Goal: Task Accomplishment & Management: Manage account settings

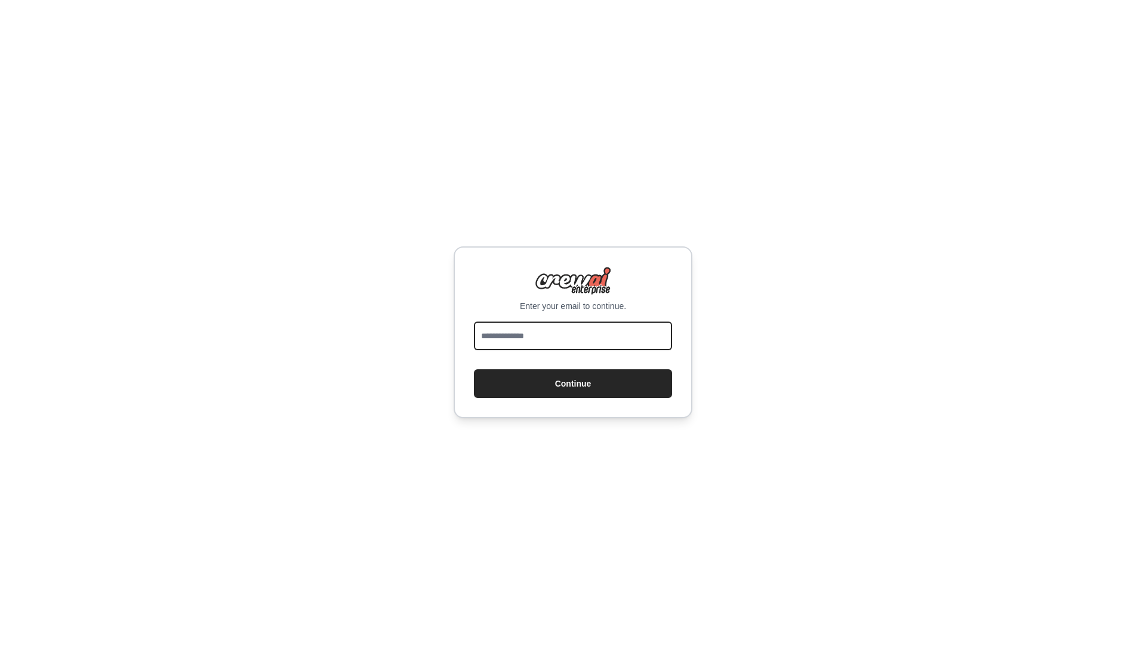
click at [526, 328] on input "email" at bounding box center [573, 336] width 198 height 29
type input "**********"
click at [579, 393] on button "Continue" at bounding box center [573, 384] width 198 height 29
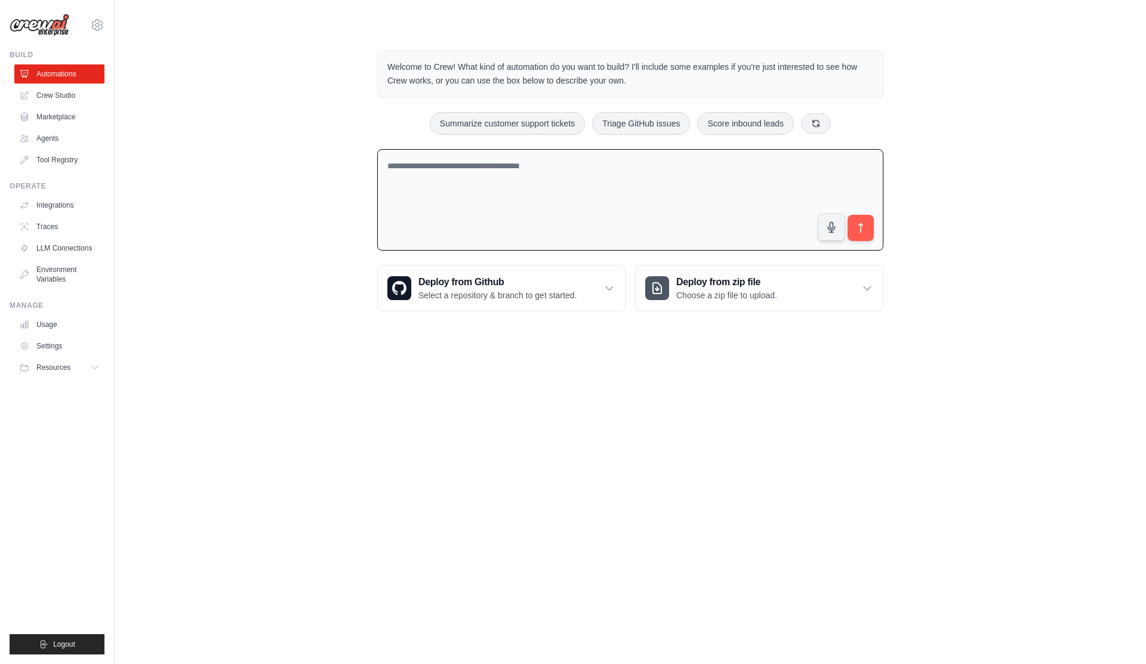
click at [529, 188] on textarea at bounding box center [630, 200] width 506 height 102
type textarea "**********"
click at [864, 233] on icon "submit" at bounding box center [861, 228] width 13 height 13
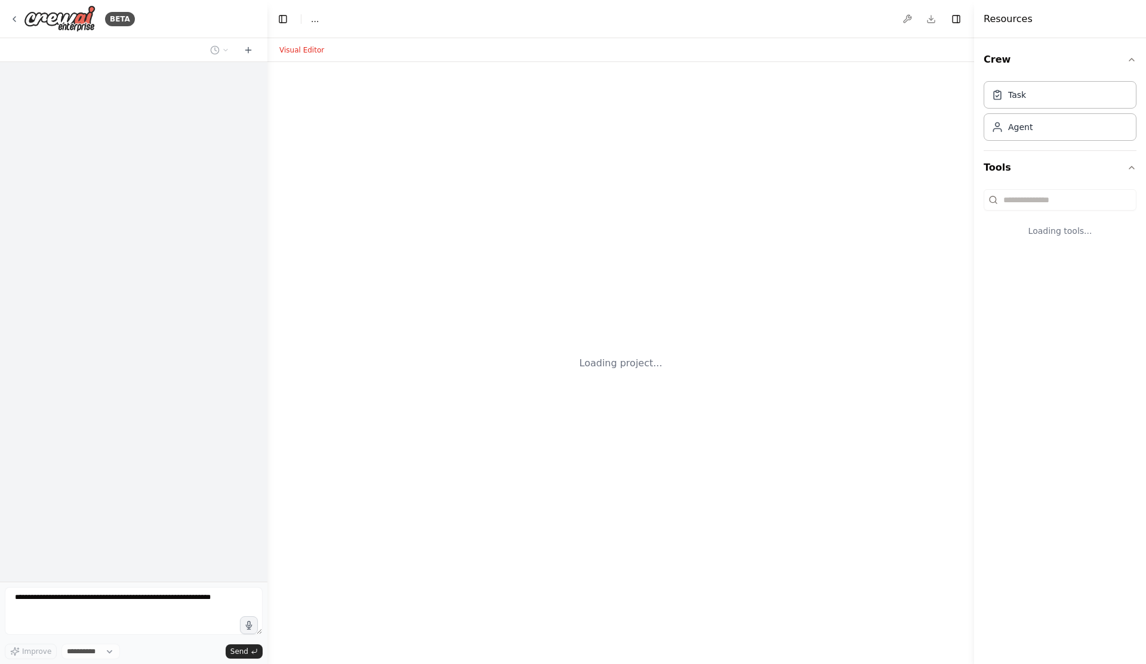
select select "****"
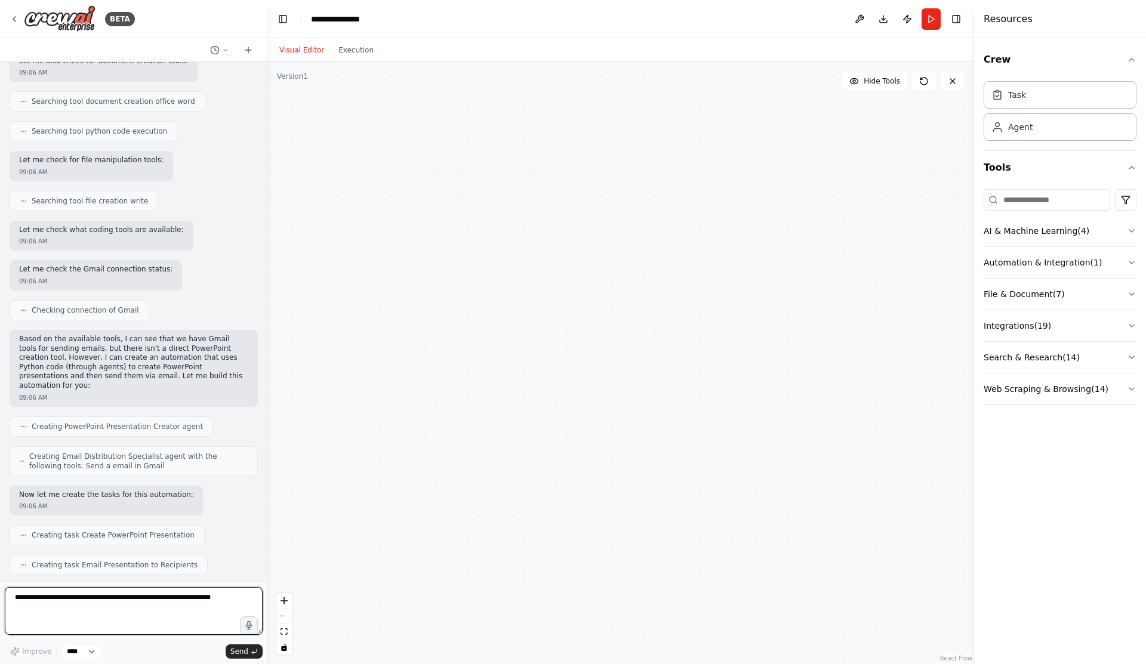
scroll to position [811, 0]
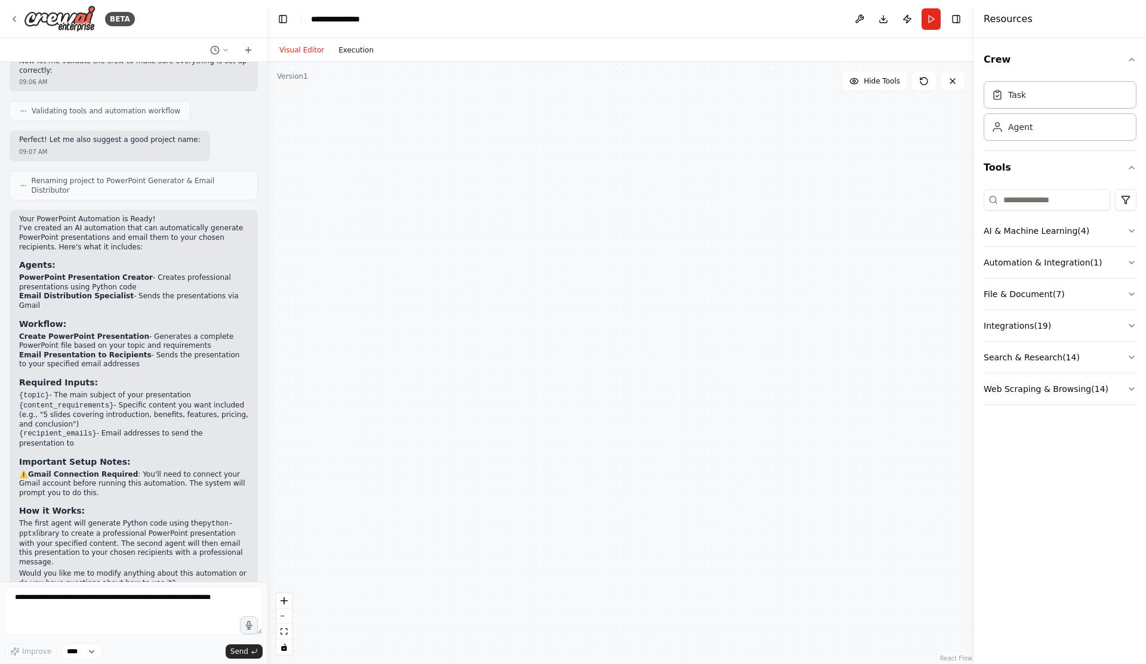
click at [352, 48] on button "Execution" at bounding box center [356, 50] width 50 height 14
click at [303, 48] on button "Visual Editor" at bounding box center [301, 50] width 59 height 14
click at [534, 226] on div at bounding box center [620, 363] width 707 height 602
drag, startPoint x: 534, startPoint y: 226, endPoint x: 556, endPoint y: 256, distance: 37.1
click at [557, 256] on div at bounding box center [620, 363] width 707 height 602
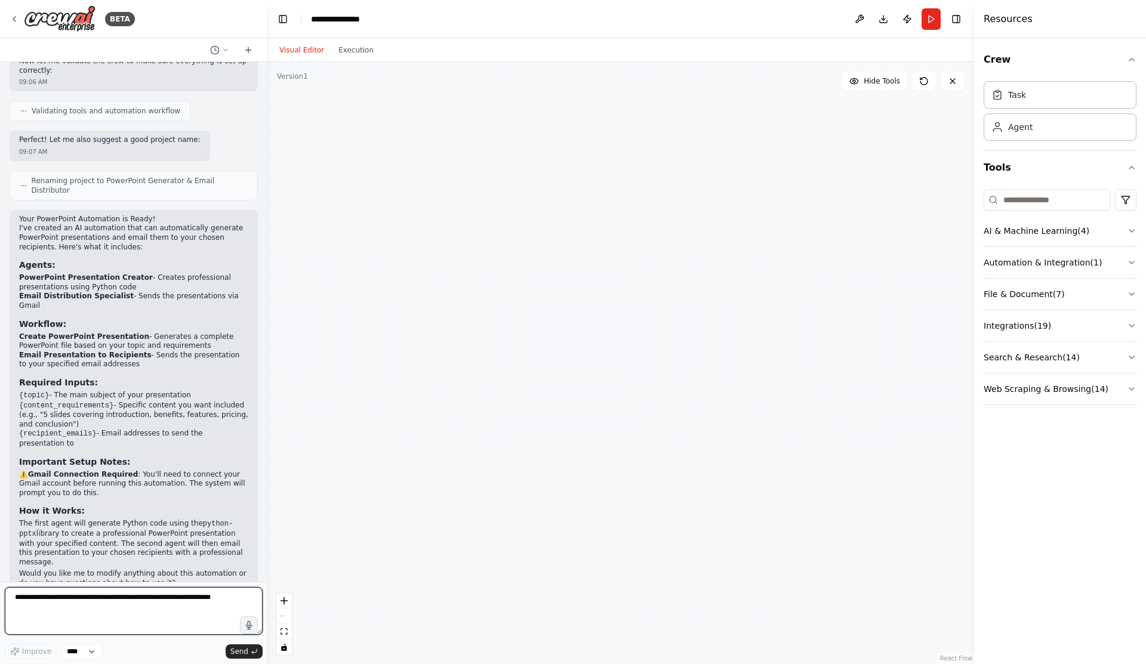
click at [98, 615] on textarea at bounding box center [134, 611] width 258 height 48
click at [91, 655] on select "****" at bounding box center [81, 652] width 41 height 16
click at [204, 615] on textarea at bounding box center [134, 611] width 258 height 48
click at [218, 596] on textarea at bounding box center [134, 611] width 258 height 48
click at [1129, 225] on button "AI & Machine Learning ( 4 )" at bounding box center [1060, 231] width 153 height 31
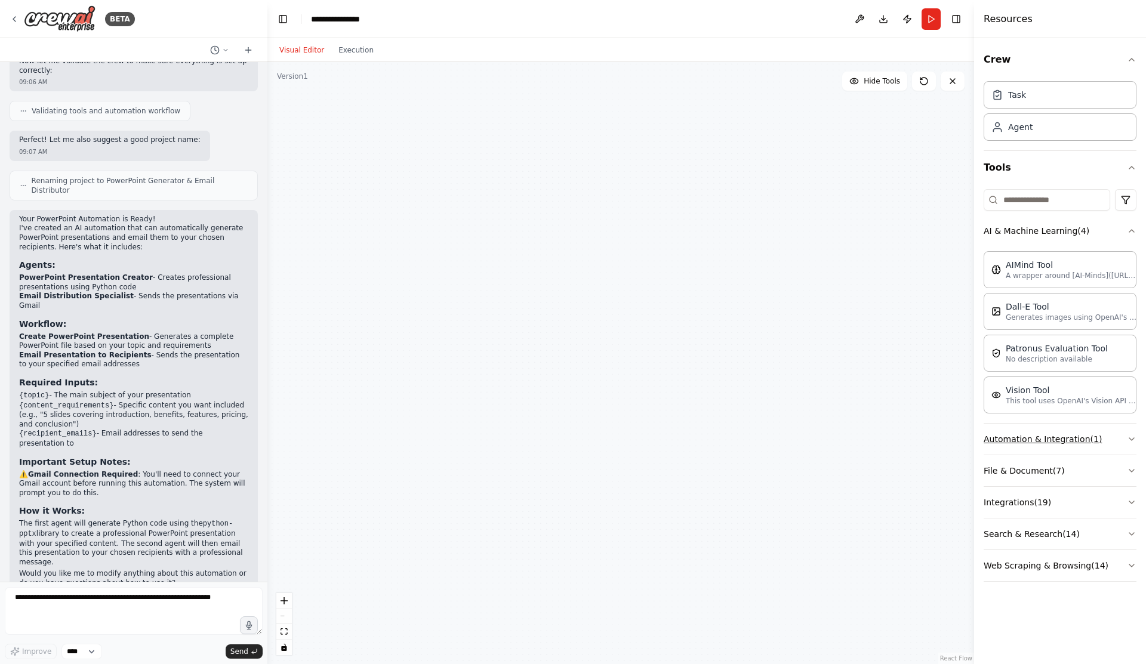
click at [1121, 438] on button "Automation & Integration ( 1 )" at bounding box center [1060, 439] width 153 height 31
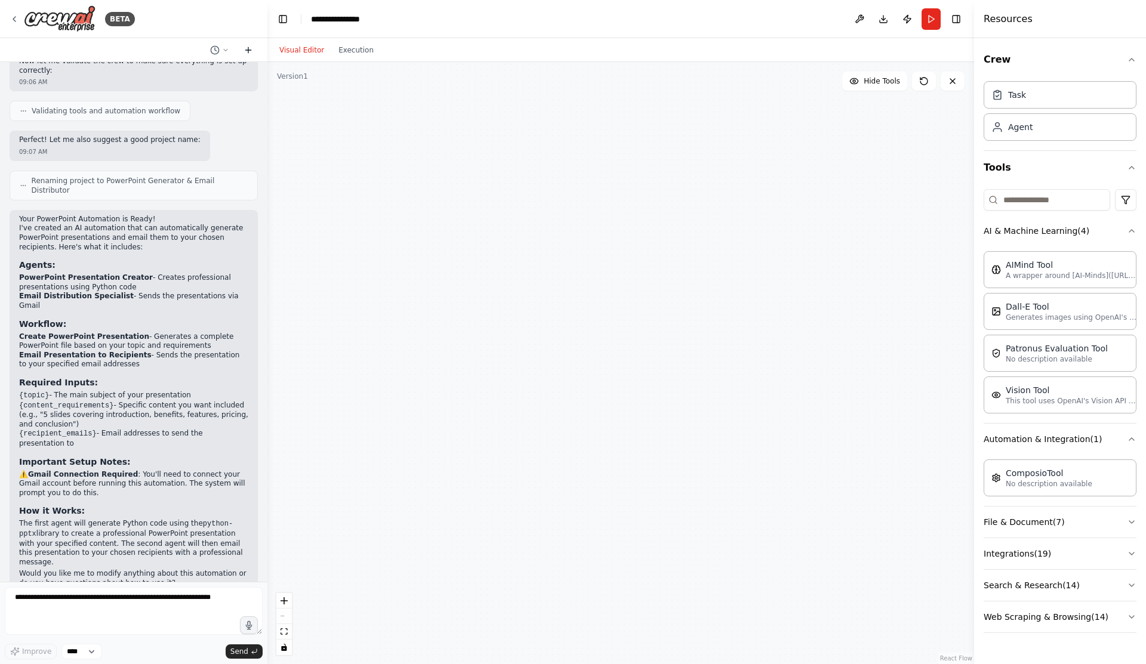
click at [251, 51] on icon at bounding box center [249, 50] width 10 height 10
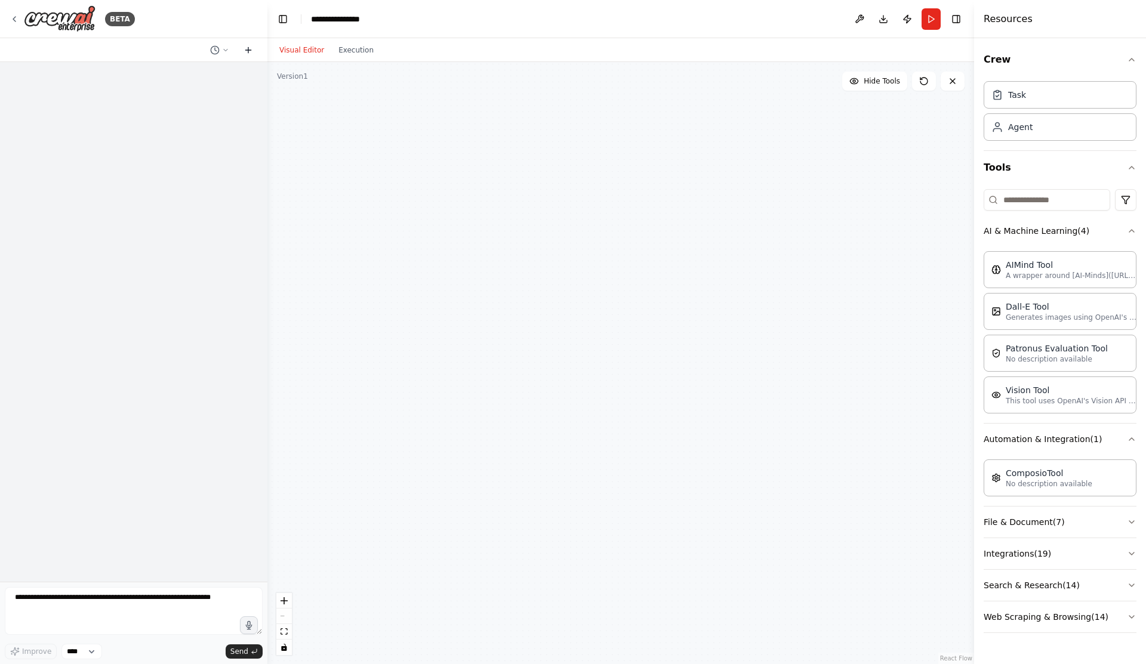
scroll to position [0, 0]
click at [16, 17] on icon at bounding box center [15, 19] width 10 height 10
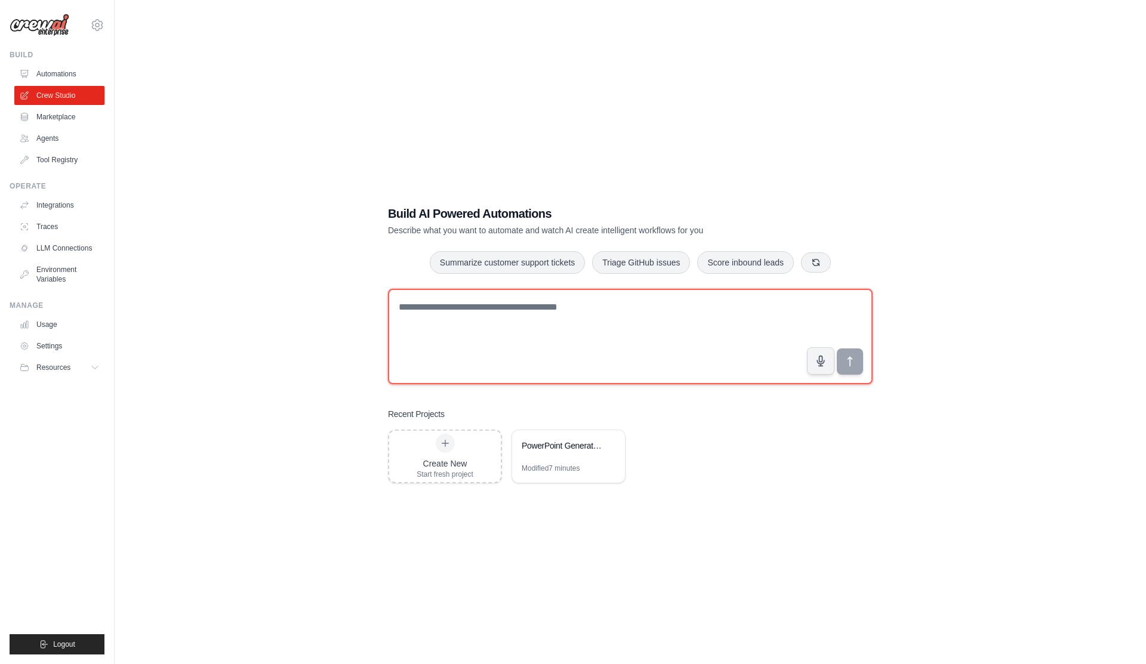
click at [477, 319] on textarea at bounding box center [630, 337] width 485 height 96
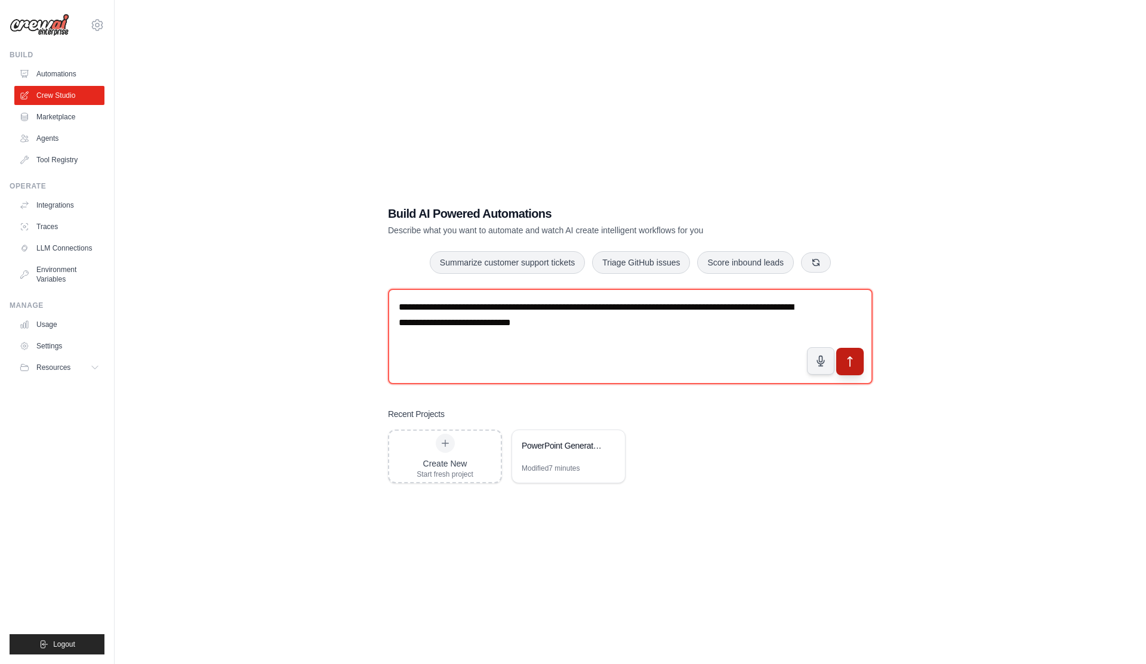
type textarea "**********"
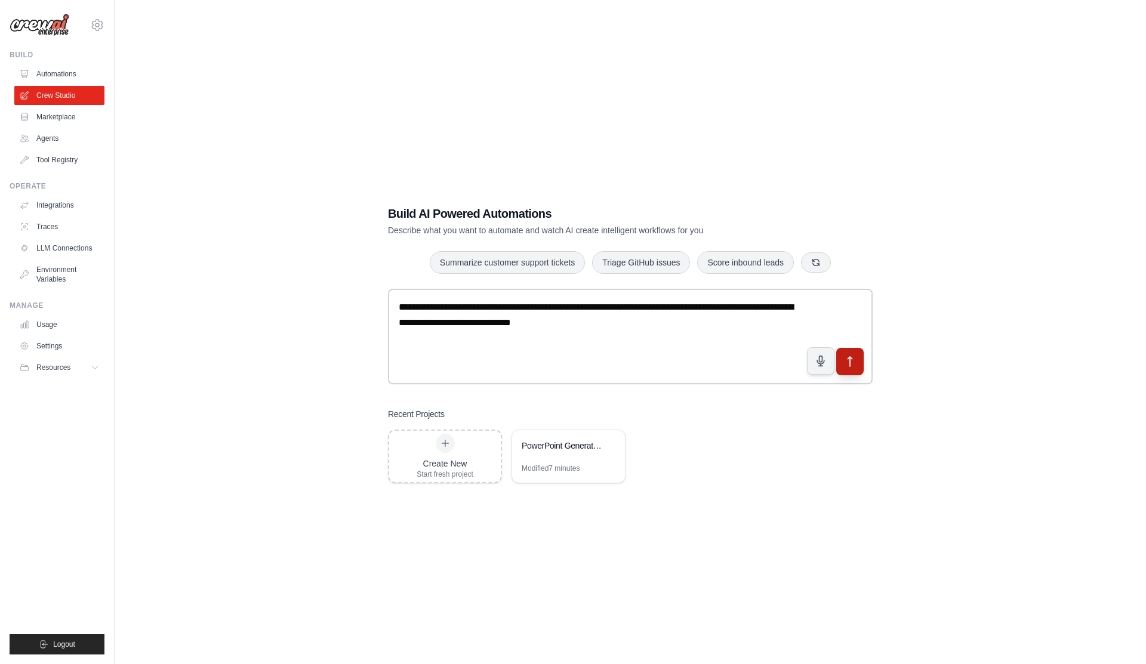
click at [853, 364] on icon "submit" at bounding box center [850, 361] width 13 height 13
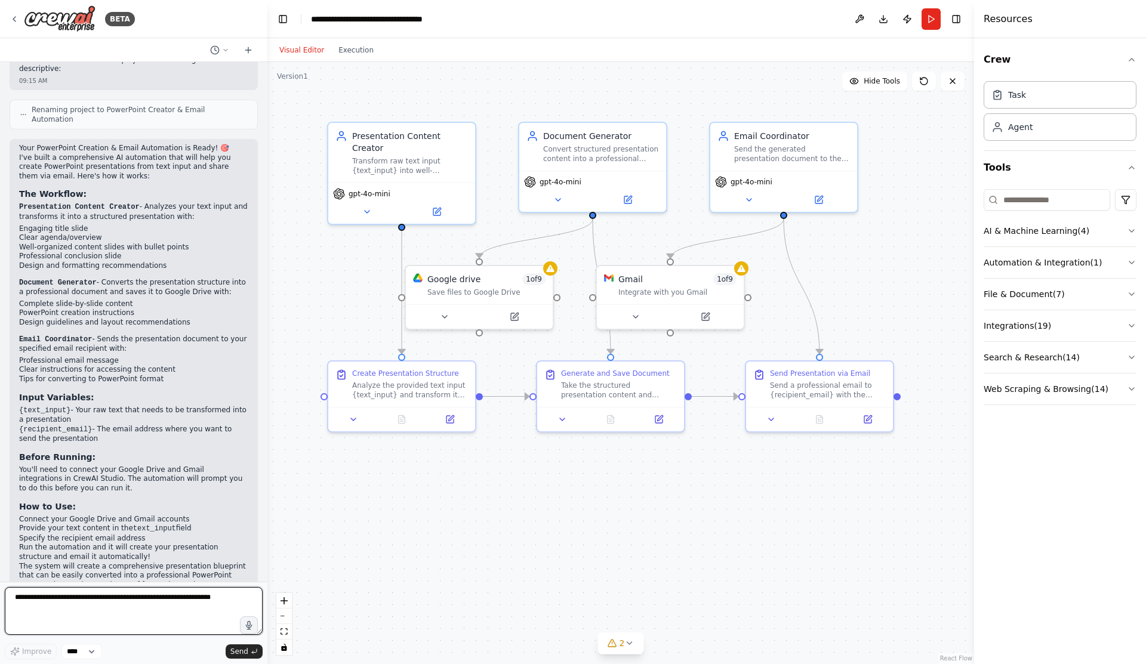
scroll to position [1038, 0]
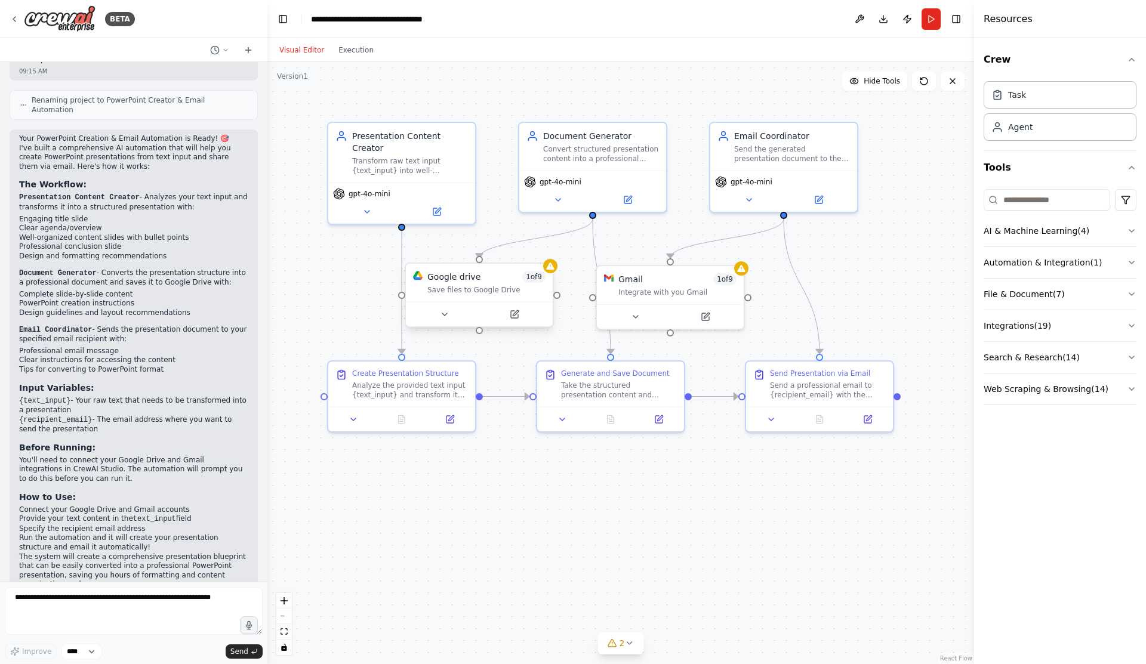
click at [552, 276] on div "Google drive 1 of 9 Save files to Google Drive" at bounding box center [479, 283] width 147 height 38
click at [520, 294] on div "Save files to Google Drive" at bounding box center [486, 290] width 118 height 10
click at [448, 318] on icon at bounding box center [445, 315] width 10 height 10
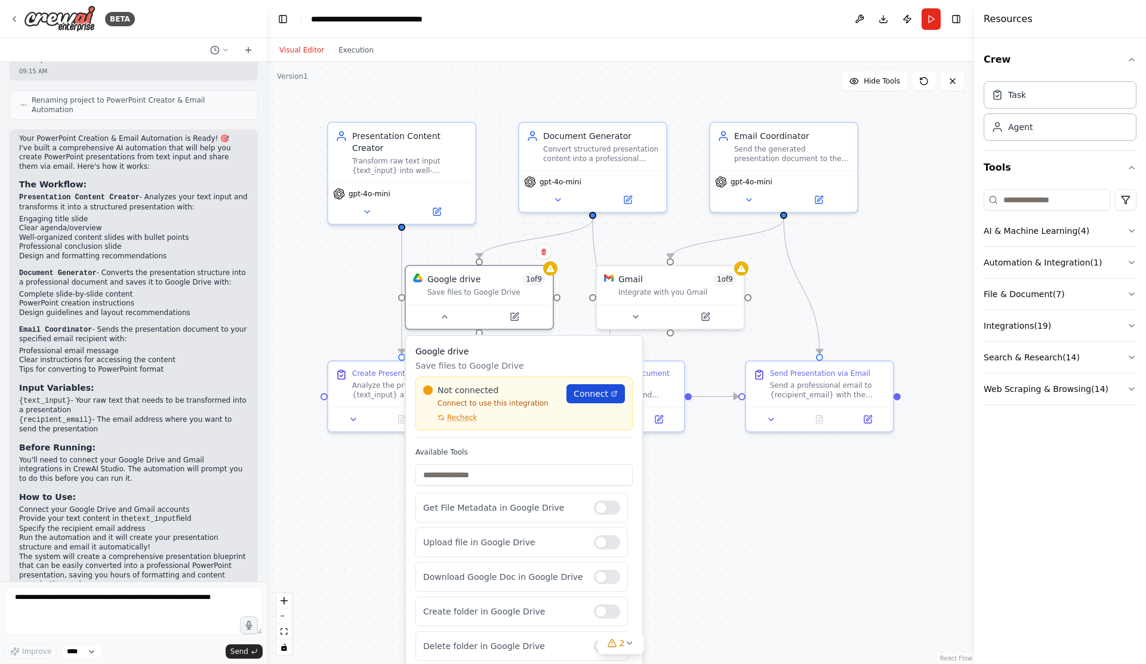
click at [599, 403] on link "Connect" at bounding box center [596, 393] width 59 height 19
click at [690, 486] on div ".deletable-edge-delete-btn { width: 20px; height: 20px; border: 0px solid #ffff…" at bounding box center [620, 363] width 707 height 602
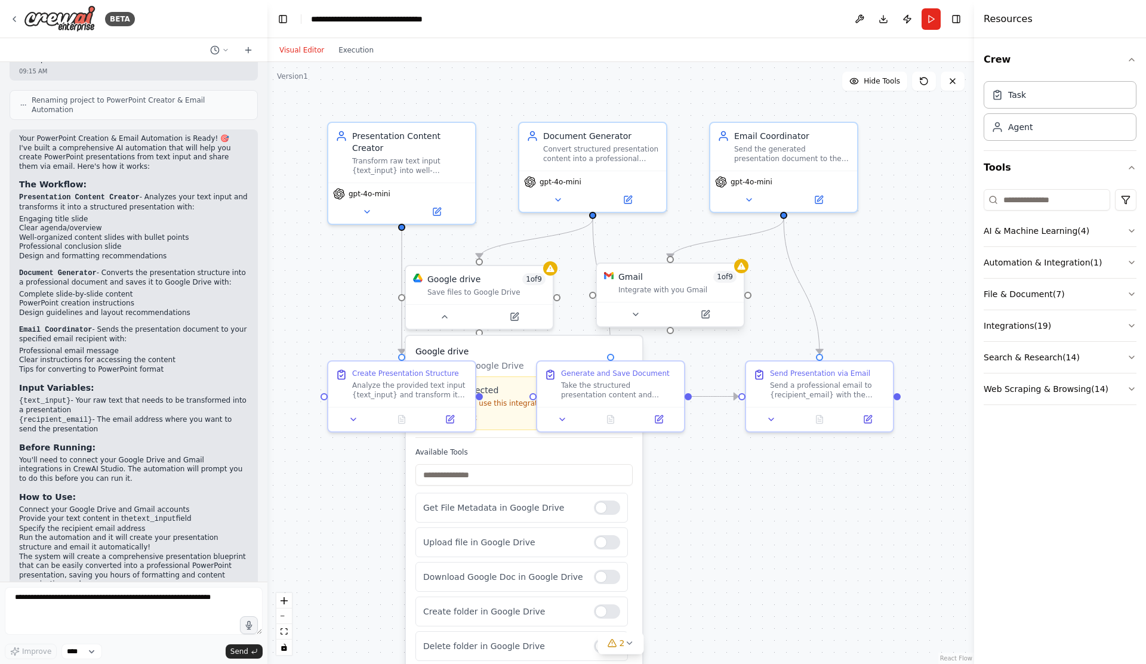
click at [681, 285] on div "Gmail 1 of 9 Integrate with you Gmail" at bounding box center [677, 283] width 118 height 24
click at [644, 318] on button at bounding box center [635, 314] width 67 height 14
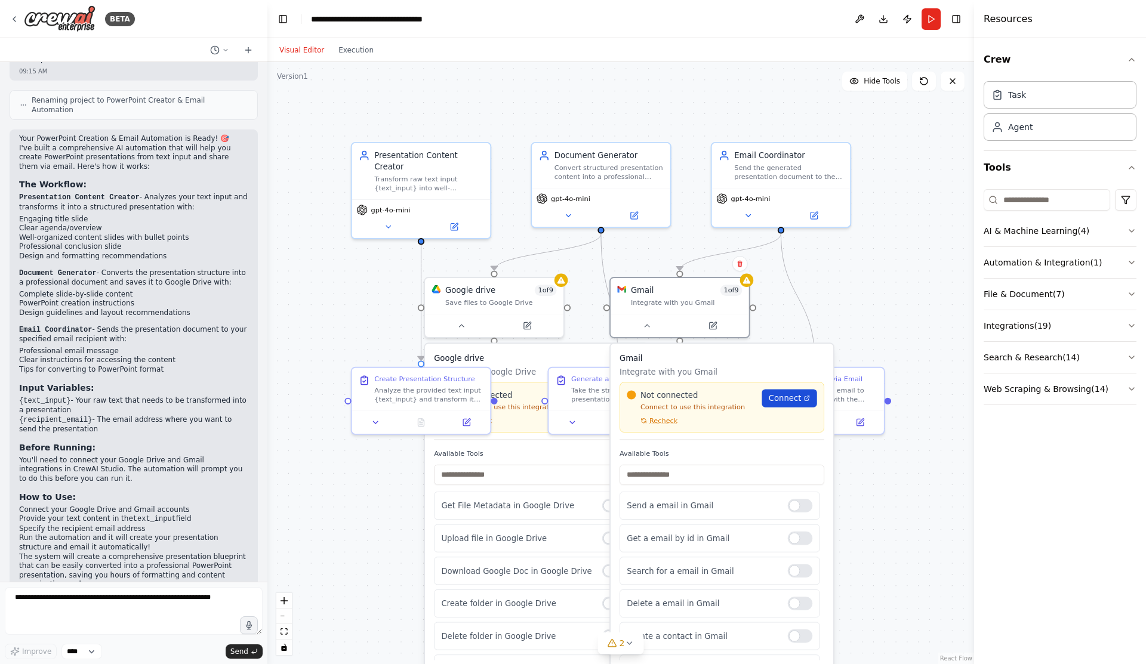
click at [793, 404] on span "Connect" at bounding box center [785, 398] width 33 height 11
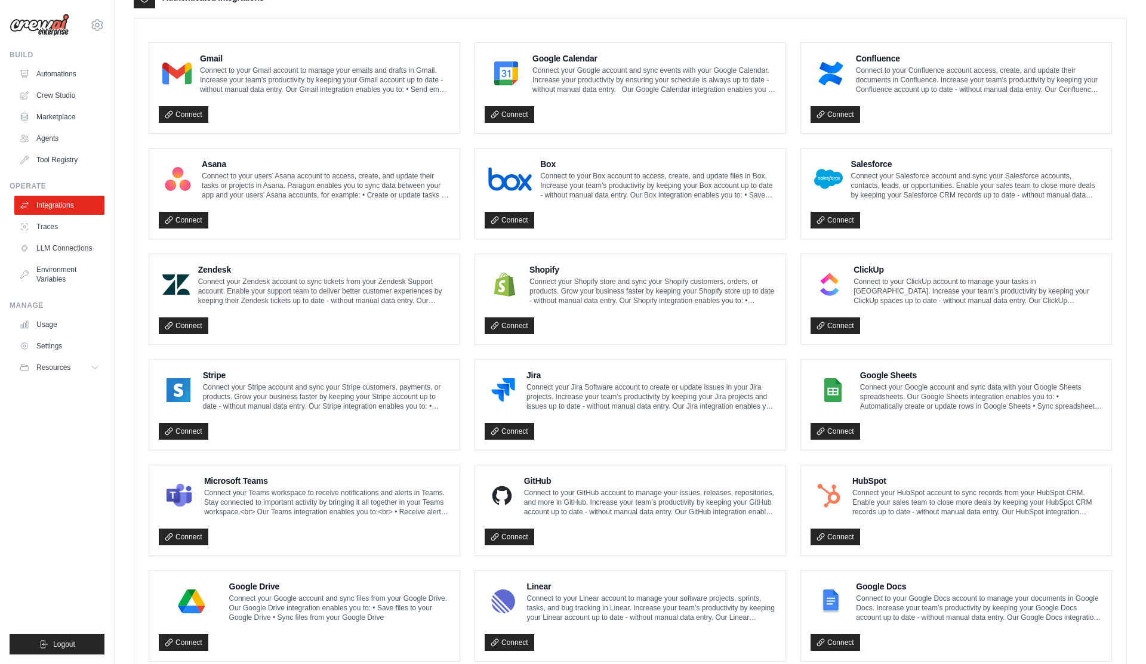
scroll to position [343, 0]
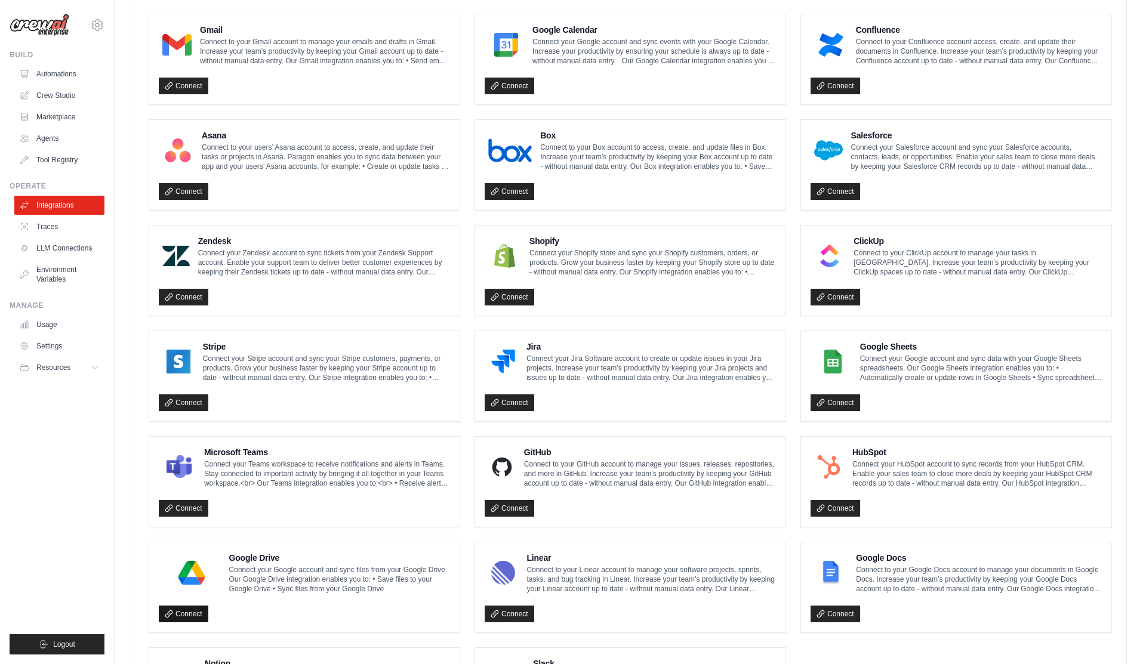
click at [187, 610] on link "Connect" at bounding box center [184, 614] width 50 height 17
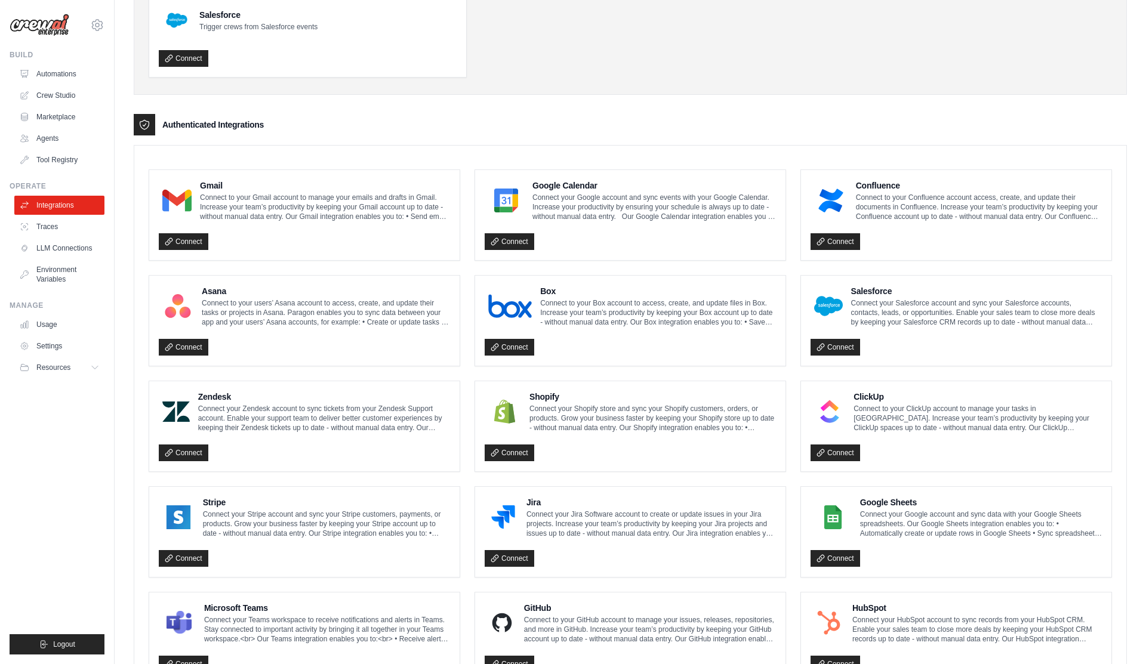
scroll to position [183, 0]
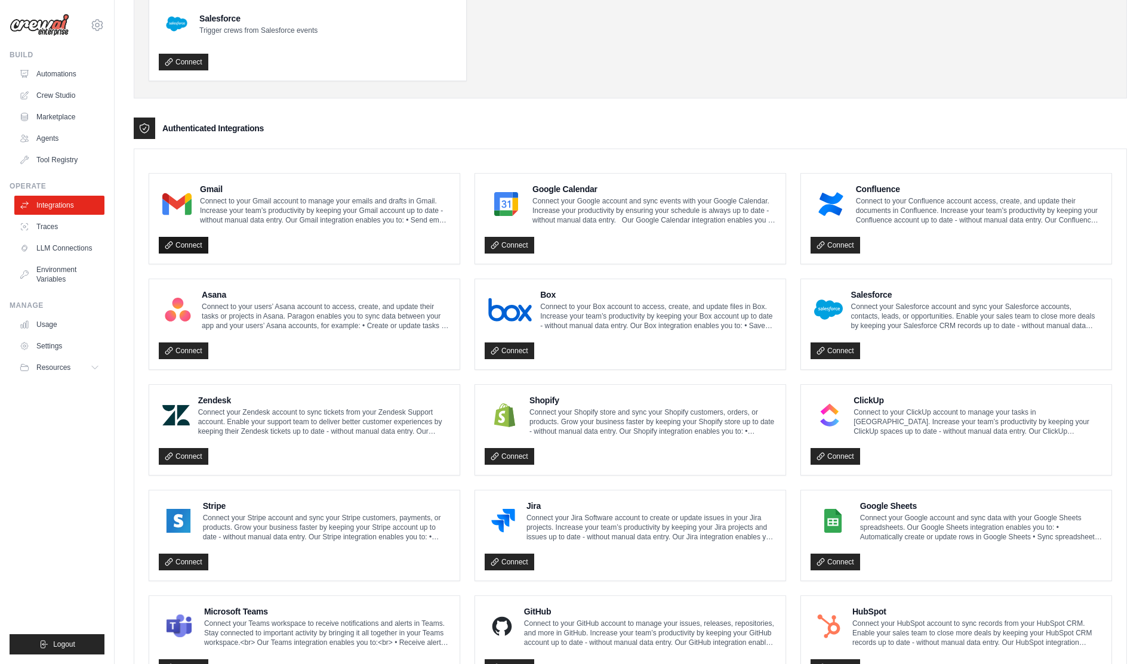
click at [183, 247] on link "Connect" at bounding box center [184, 245] width 50 height 17
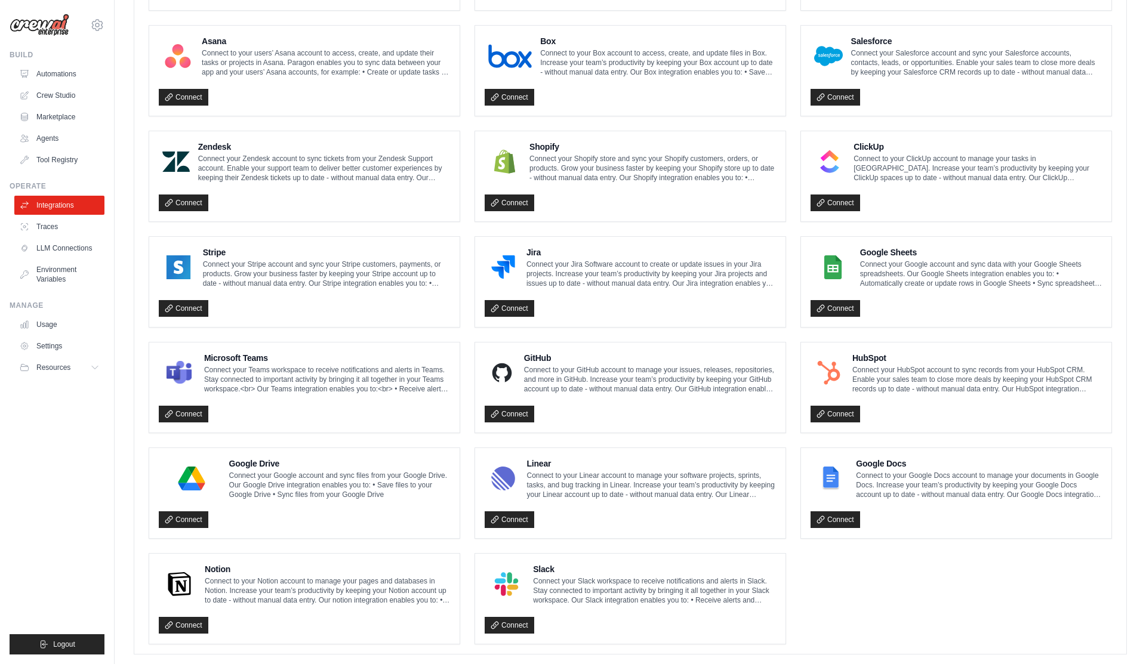
scroll to position [455, 0]
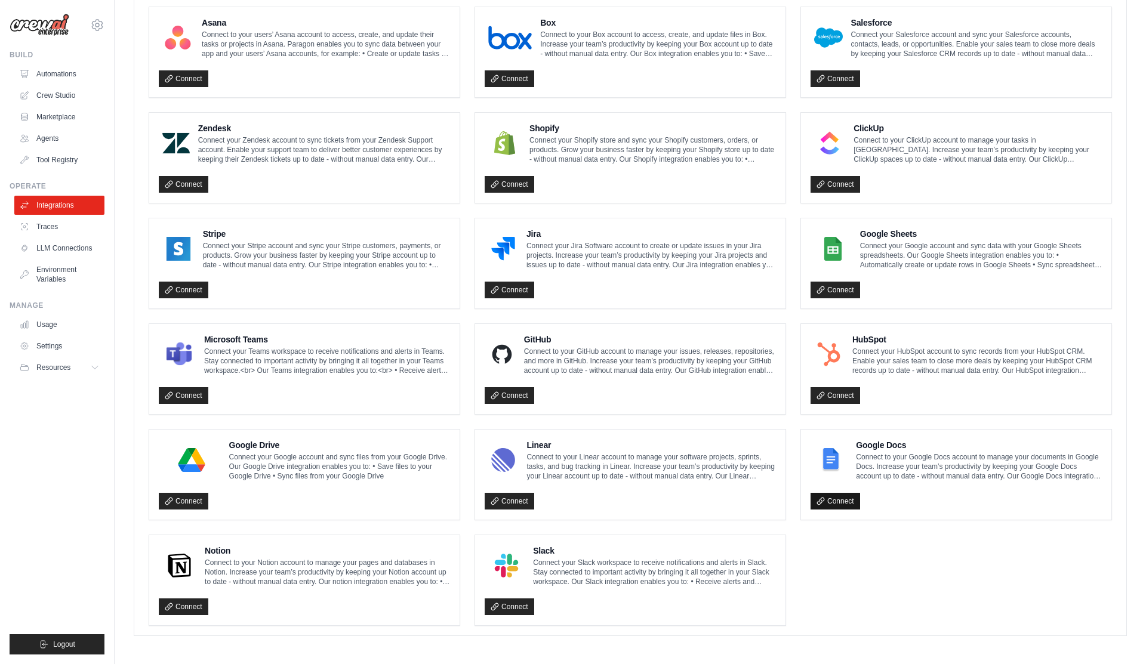
click at [823, 500] on icon at bounding box center [821, 501] width 8 height 8
click at [516, 393] on link "Connect" at bounding box center [510, 395] width 50 height 17
click at [525, 339] on h4 "GitHub" at bounding box center [650, 340] width 252 height 12
click at [530, 337] on h4 "GitHub" at bounding box center [650, 340] width 252 height 12
click at [509, 363] on img at bounding box center [501, 355] width 27 height 24
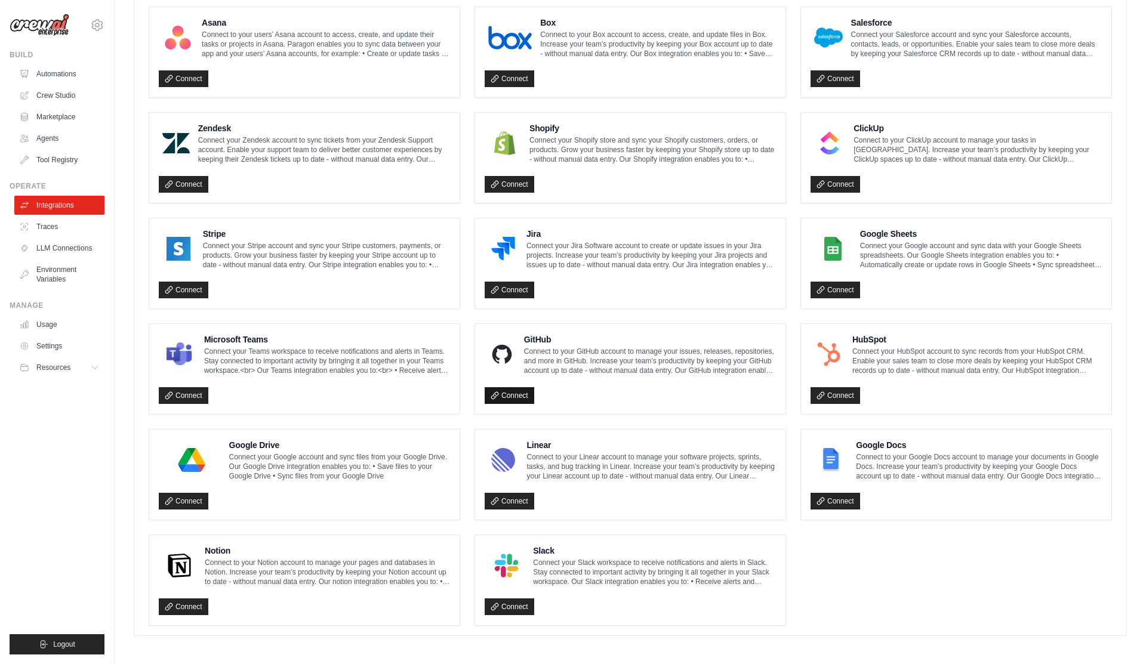
click at [505, 398] on link "Connect" at bounding box center [510, 395] width 50 height 17
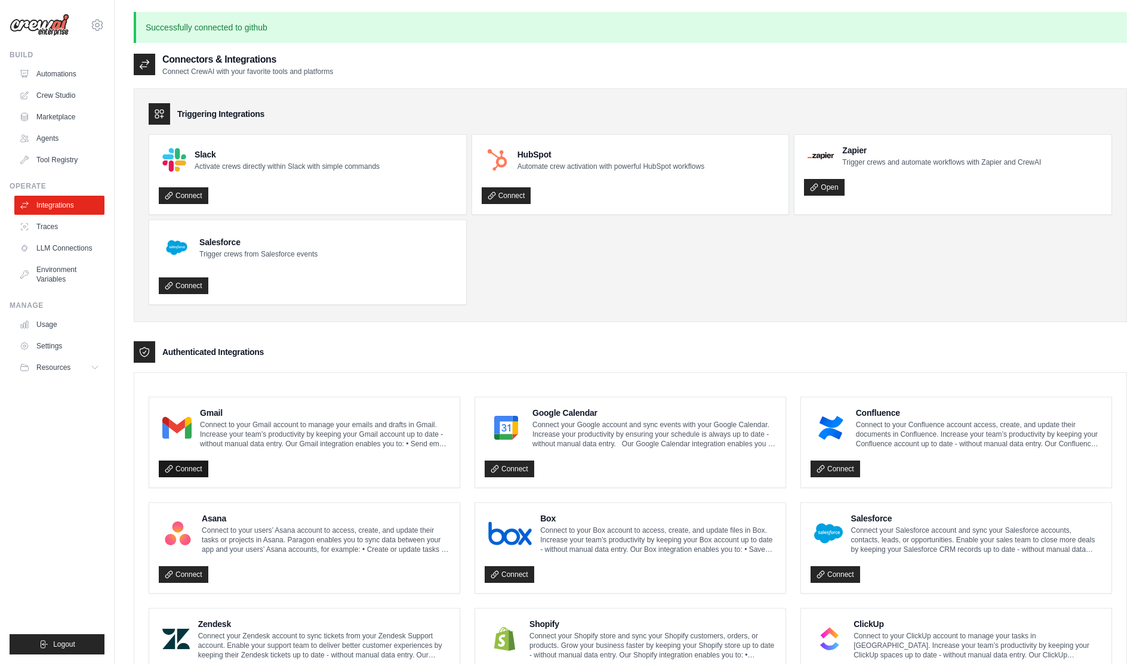
click at [190, 467] on link "Connect" at bounding box center [184, 469] width 50 height 17
click at [55, 347] on link "Settings" at bounding box center [61, 346] width 90 height 19
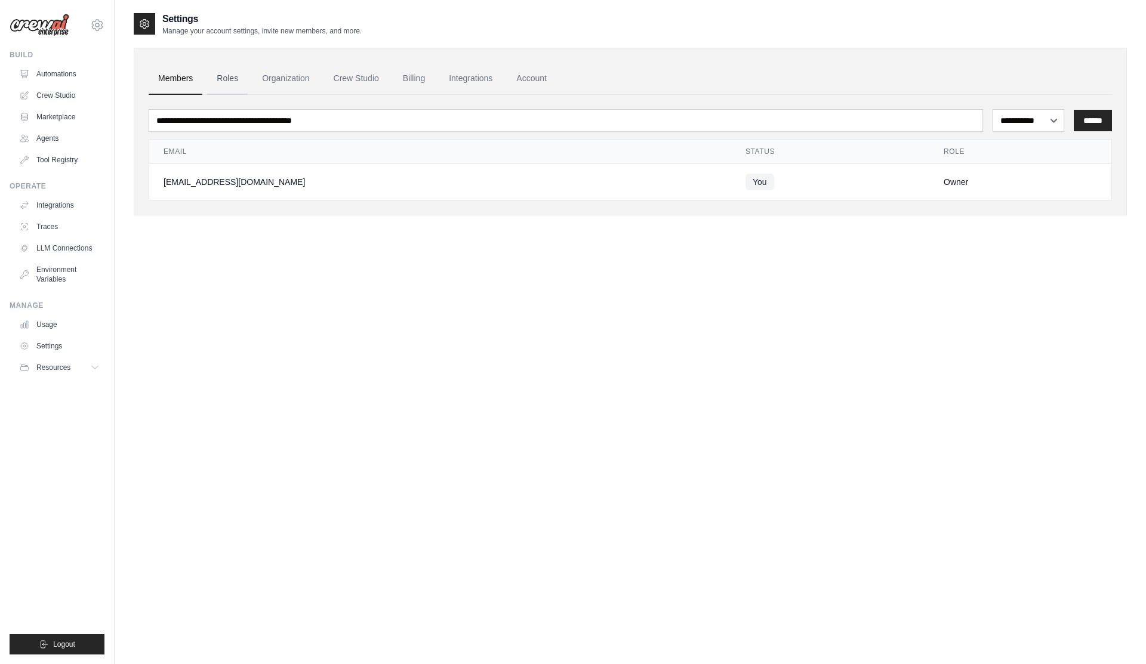
click at [221, 77] on link "Roles" at bounding box center [227, 79] width 41 height 32
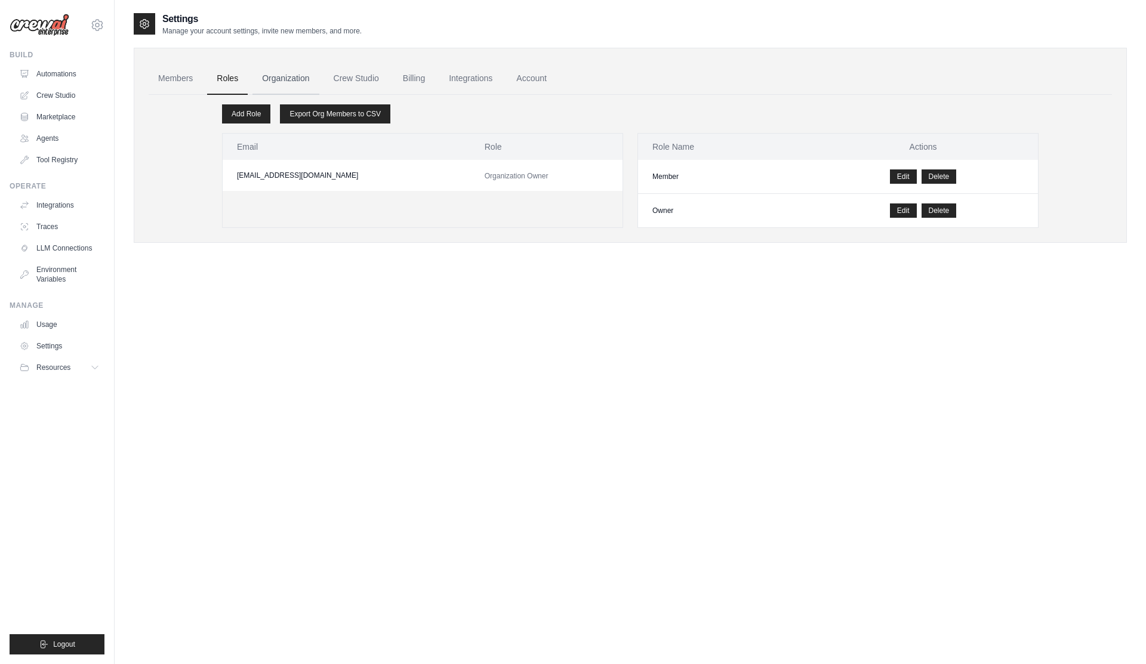
click at [277, 82] on link "Organization" at bounding box center [286, 79] width 66 height 32
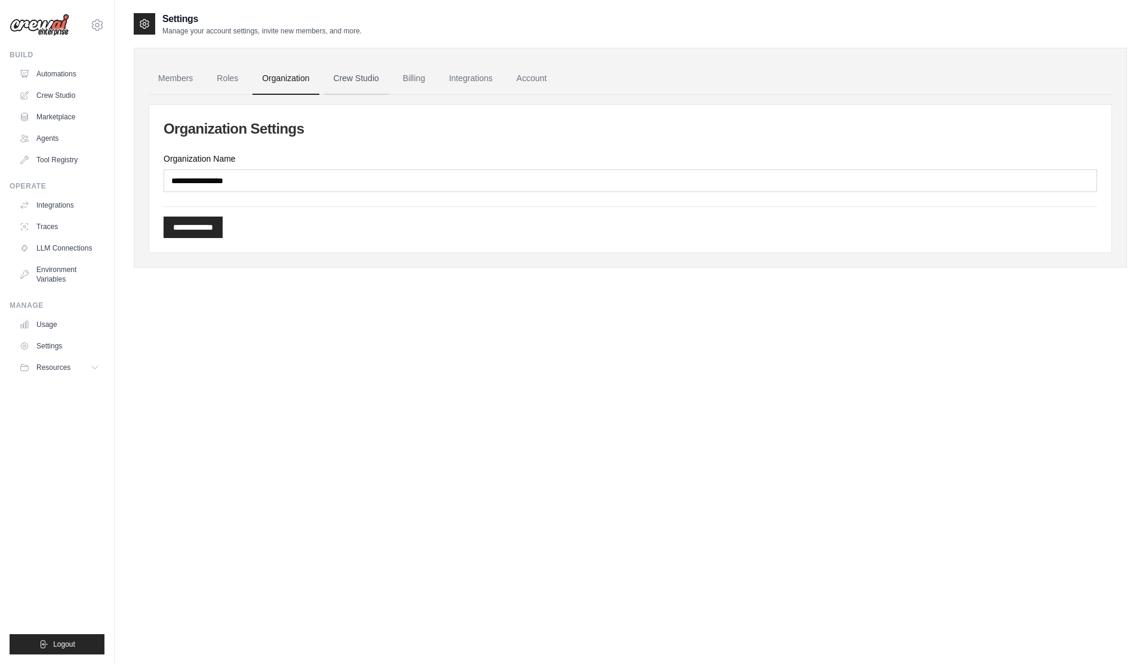
click at [365, 74] on link "Crew Studio" at bounding box center [356, 79] width 64 height 32
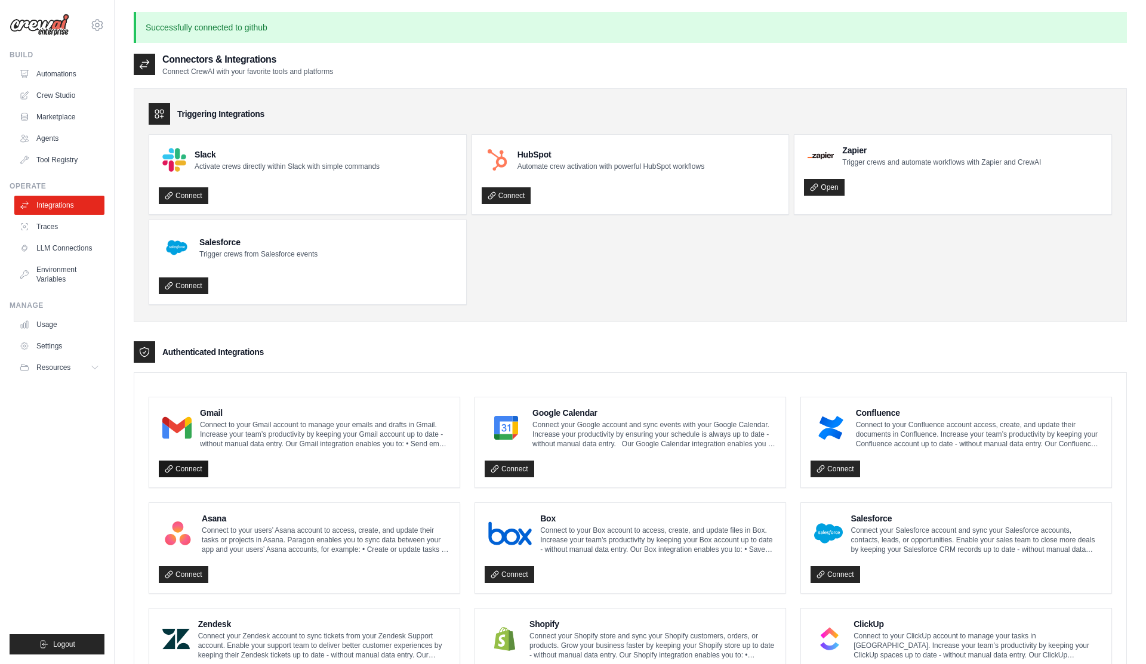
click at [188, 472] on link "Connect" at bounding box center [184, 469] width 50 height 17
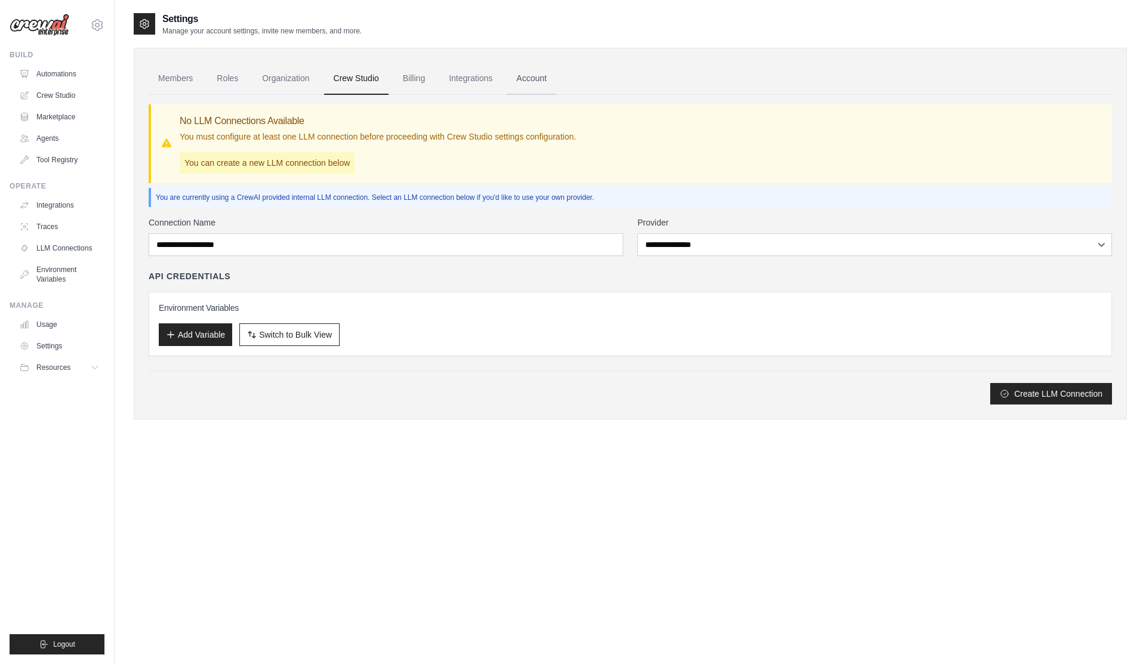
click at [534, 81] on link "Account" at bounding box center [532, 79] width 50 height 32
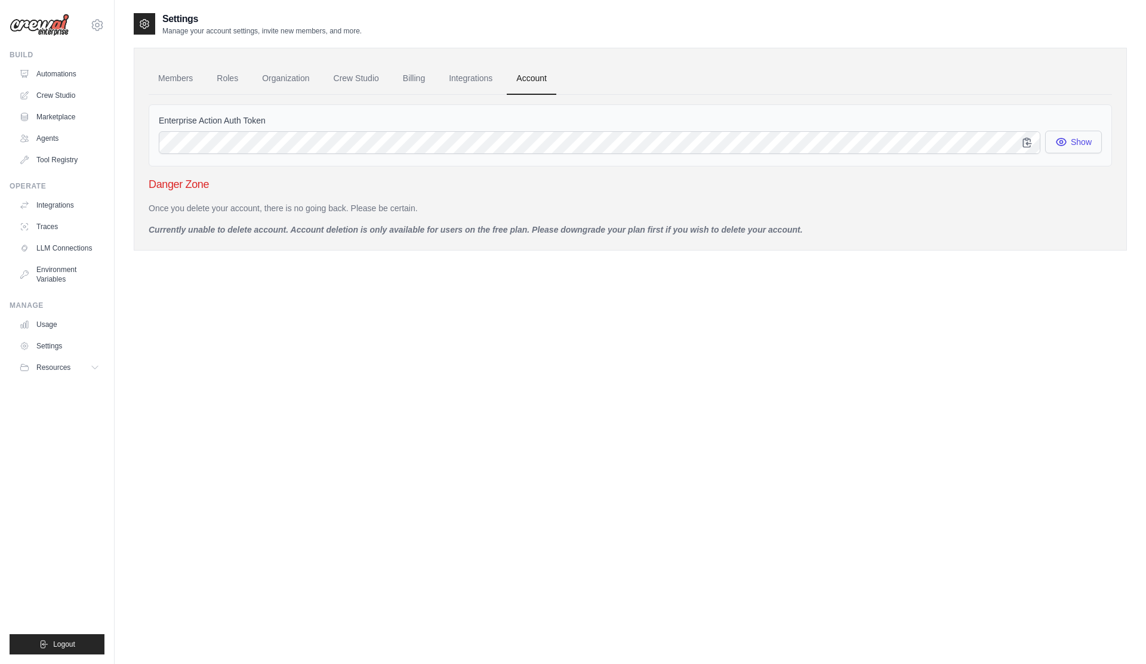
click at [1064, 143] on icon "button" at bounding box center [1061, 142] width 12 height 12
click at [1030, 145] on icon "button" at bounding box center [1027, 142] width 8 height 9
